Goal: Task Accomplishment & Management: Use online tool/utility

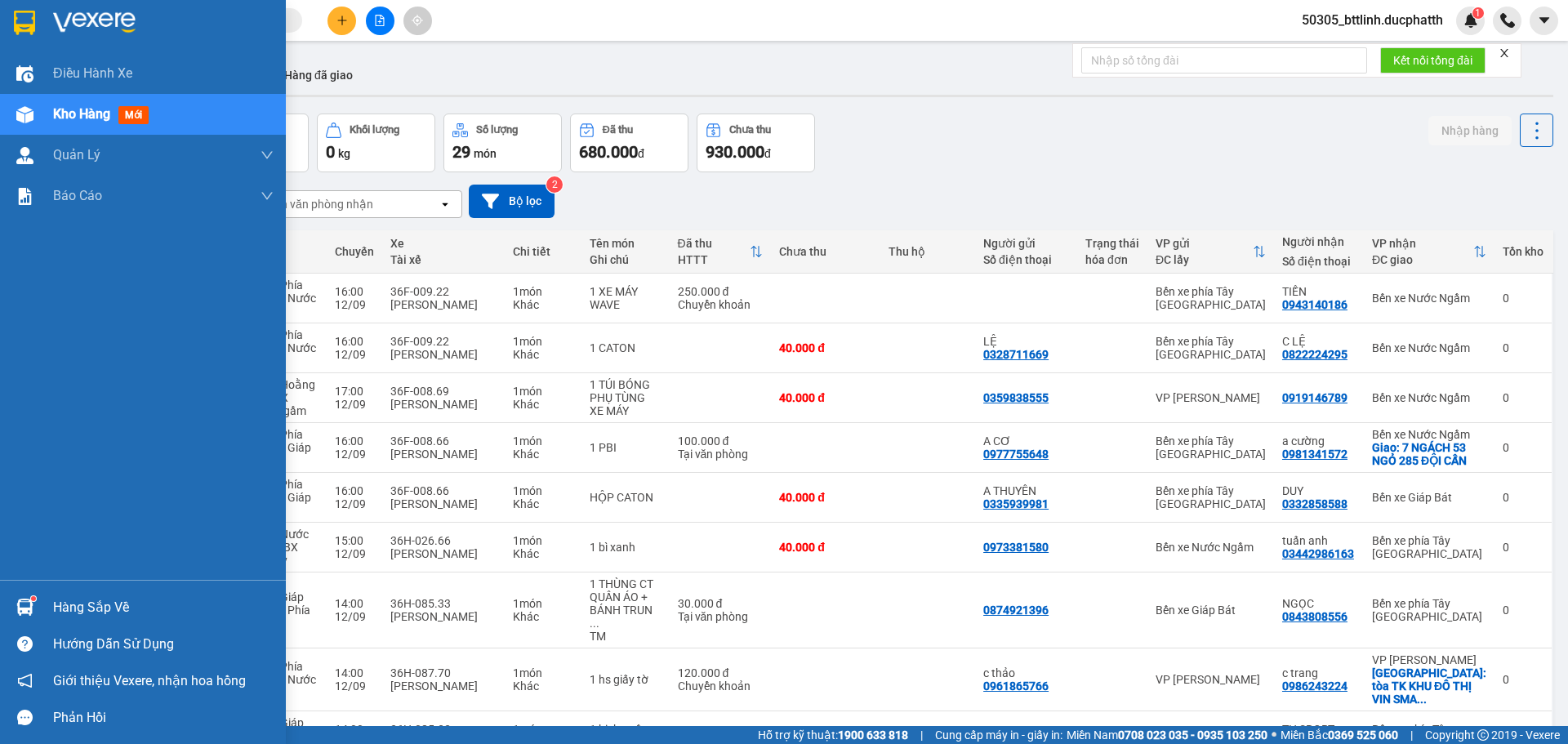
click at [39, 611] on div "Hàng sắp về" at bounding box center [143, 607] width 286 height 37
click at [36, 611] on div "Điều hành xe Kho hàng mới Quản [PERSON_NAME] lý thu hộ Quản lý chuyến Quản lý k…" at bounding box center [143, 372] width 286 height 744
click at [19, 610] on img at bounding box center [25, 607] width 17 height 17
click at [0, 416] on div "Điều hành xe Kho hàng mới Quản [PERSON_NAME] lý thu hộ Quản lý chuyến Quản lý k…" at bounding box center [143, 372] width 286 height 744
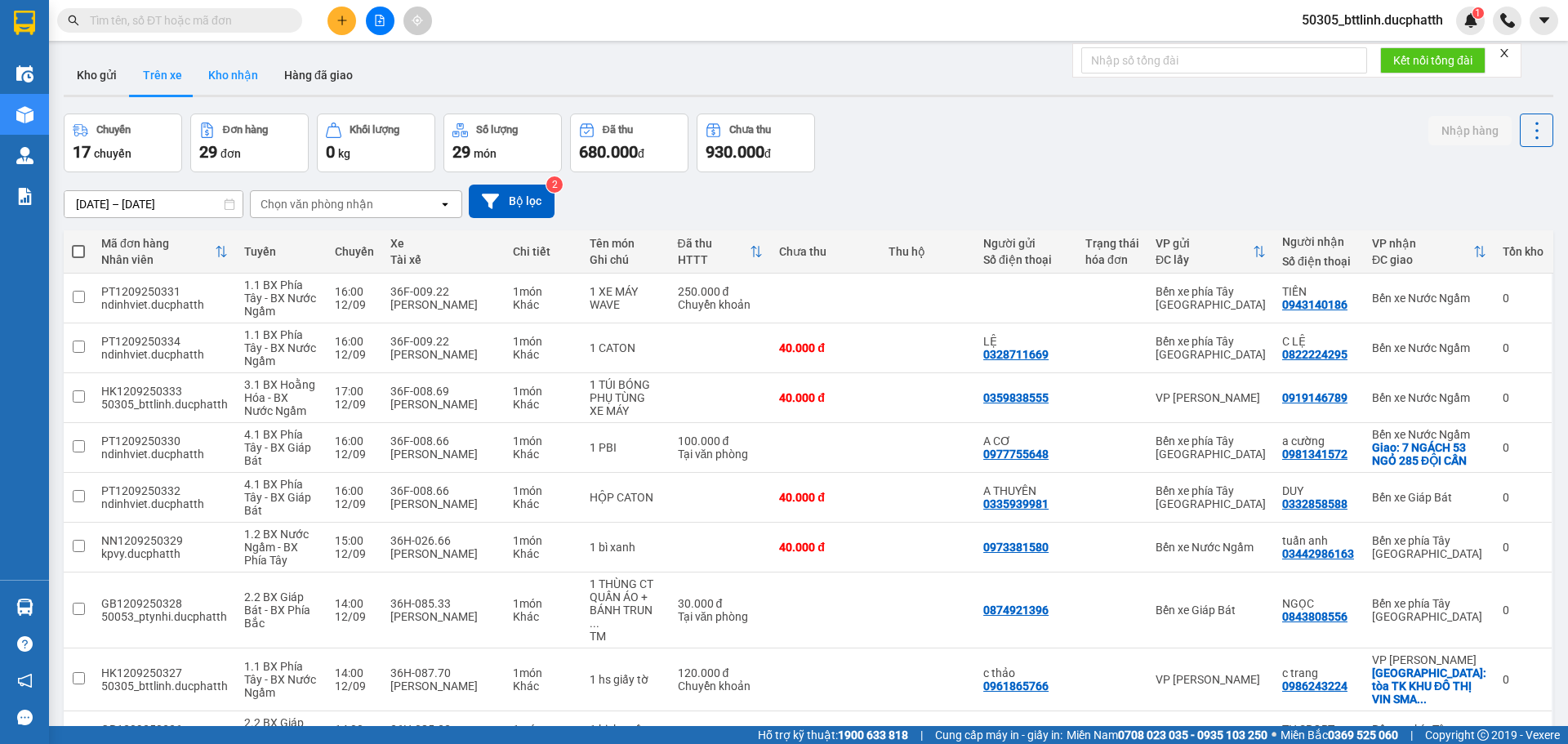
click at [221, 59] on button "Kho nhận" at bounding box center [233, 75] width 76 height 39
